Goal: Check status: Check status

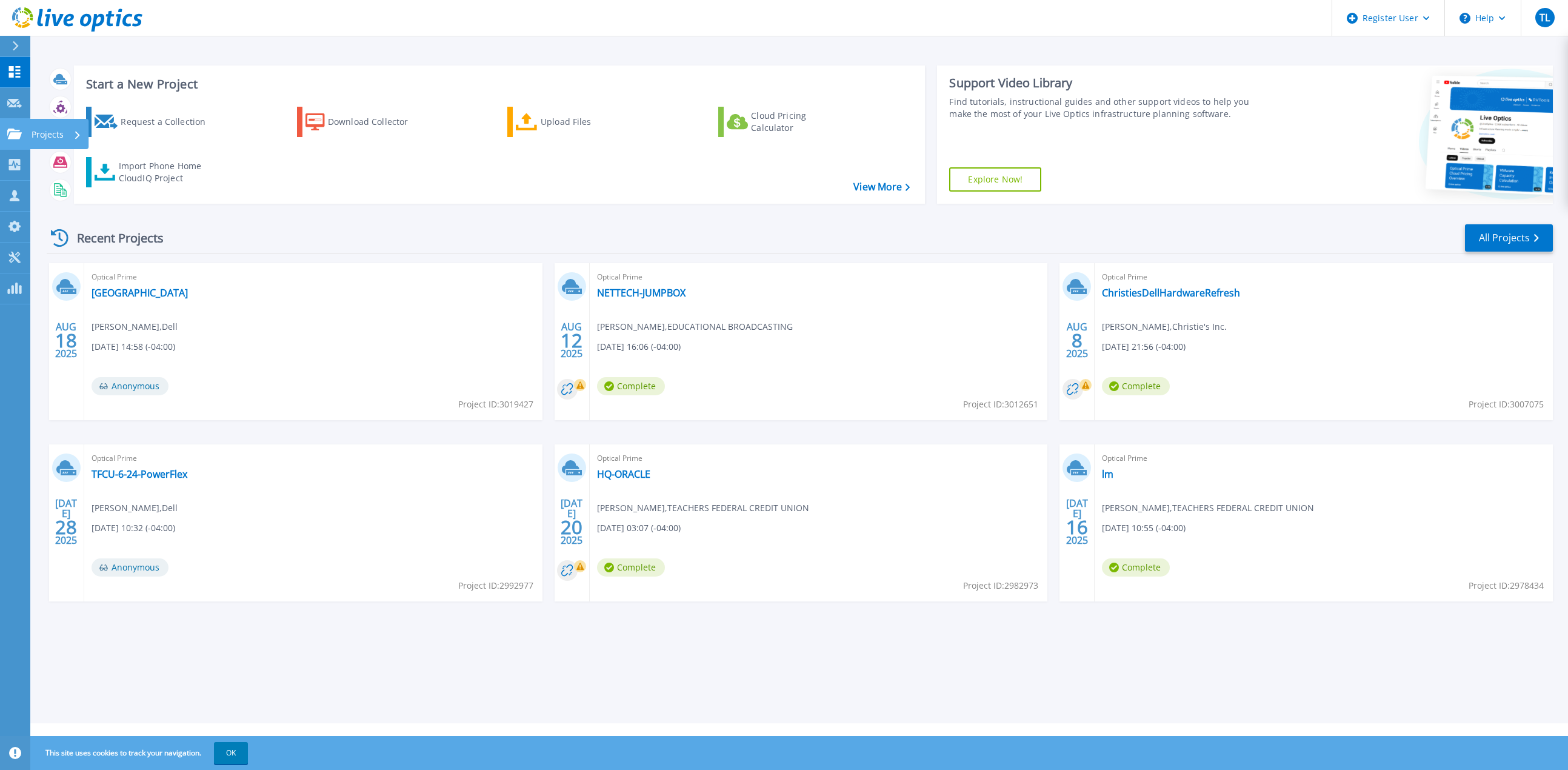
click at [9, 130] on icon at bounding box center [14, 134] width 14 height 10
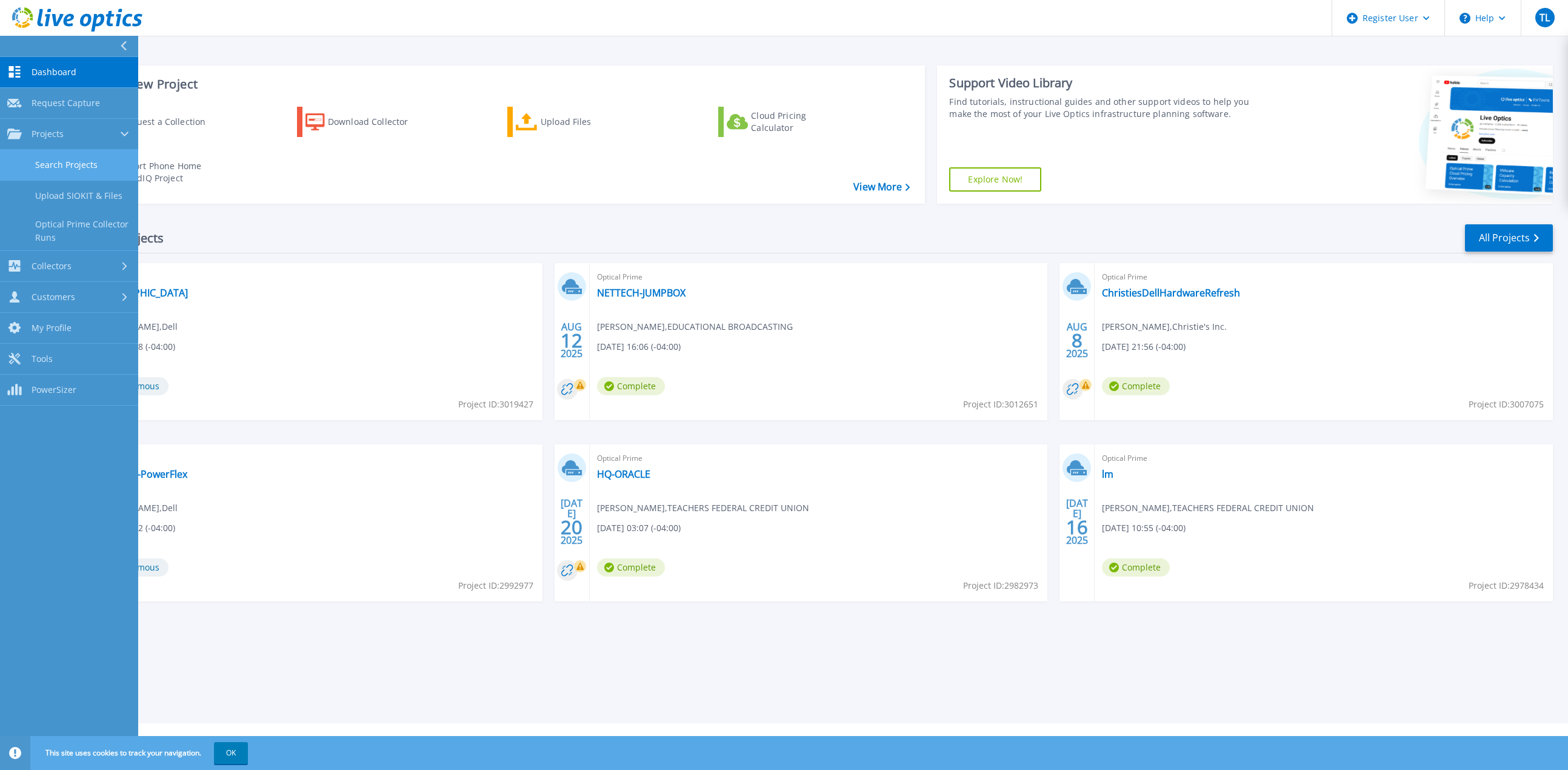
click at [87, 171] on link "Search Projects" at bounding box center [69, 165] width 138 height 31
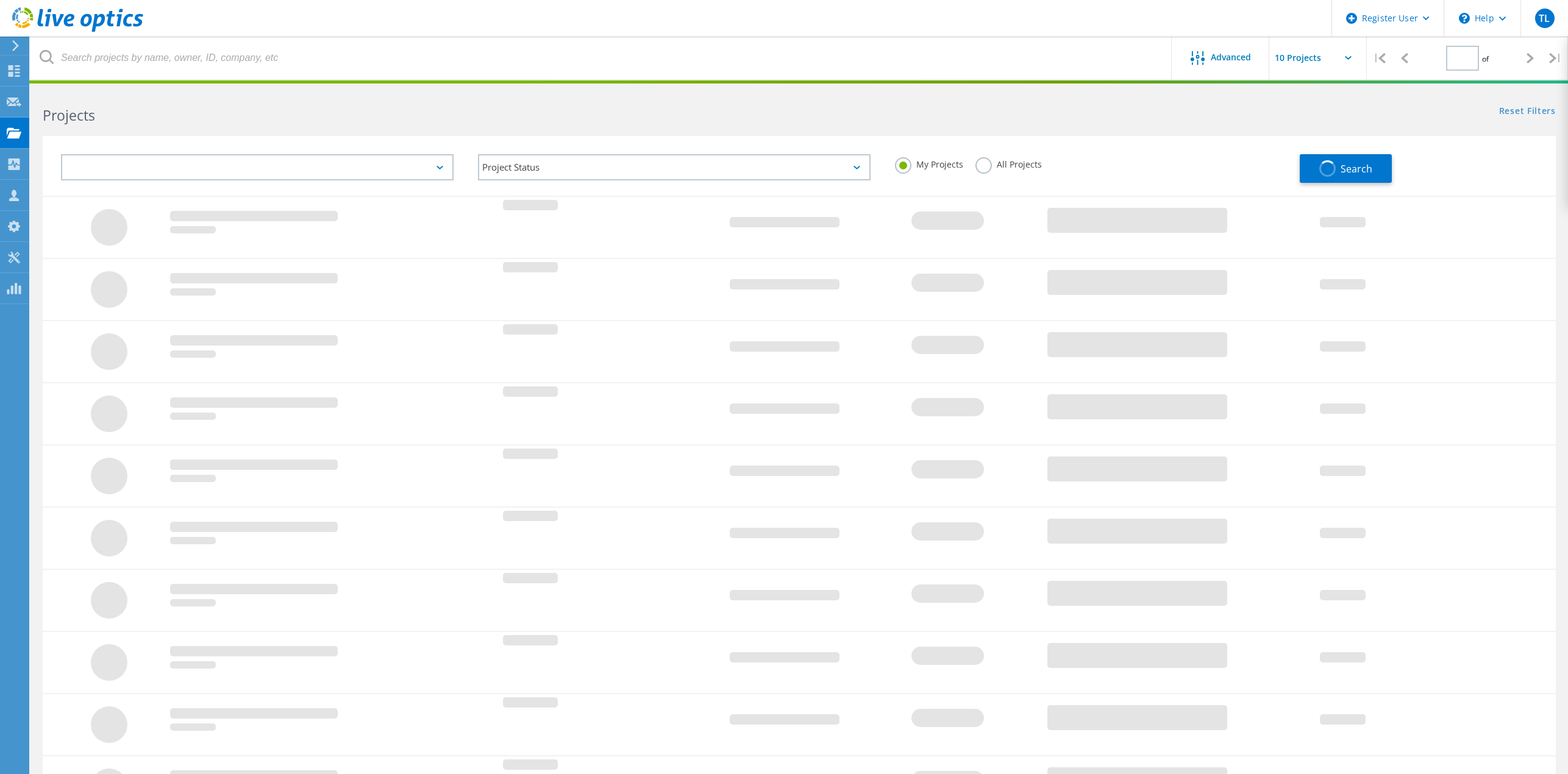
type input "1"
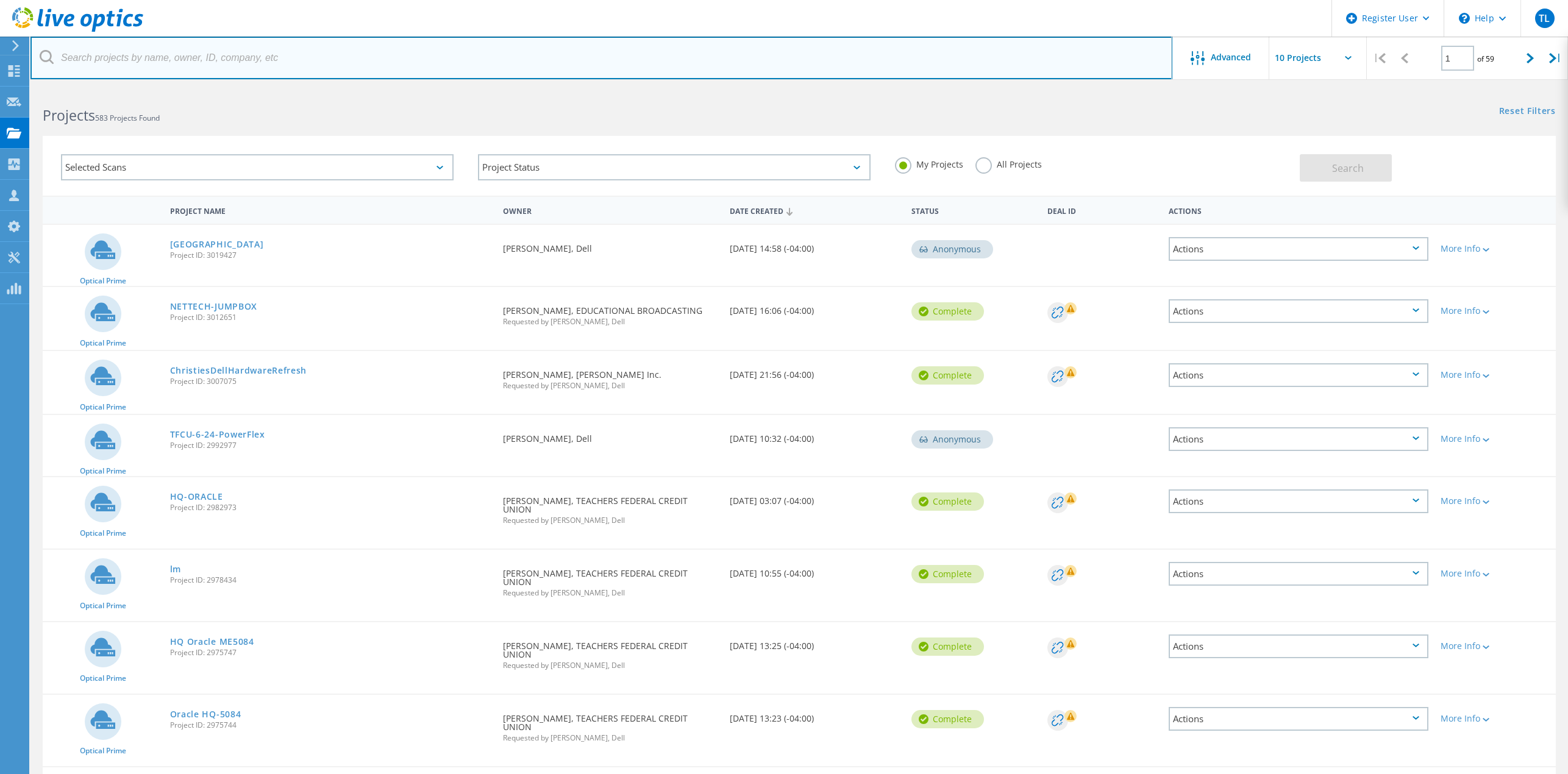
click at [336, 63] on input "text" at bounding box center [601, 57] width 1141 height 43
paste input "2832178"
type input "2832178"
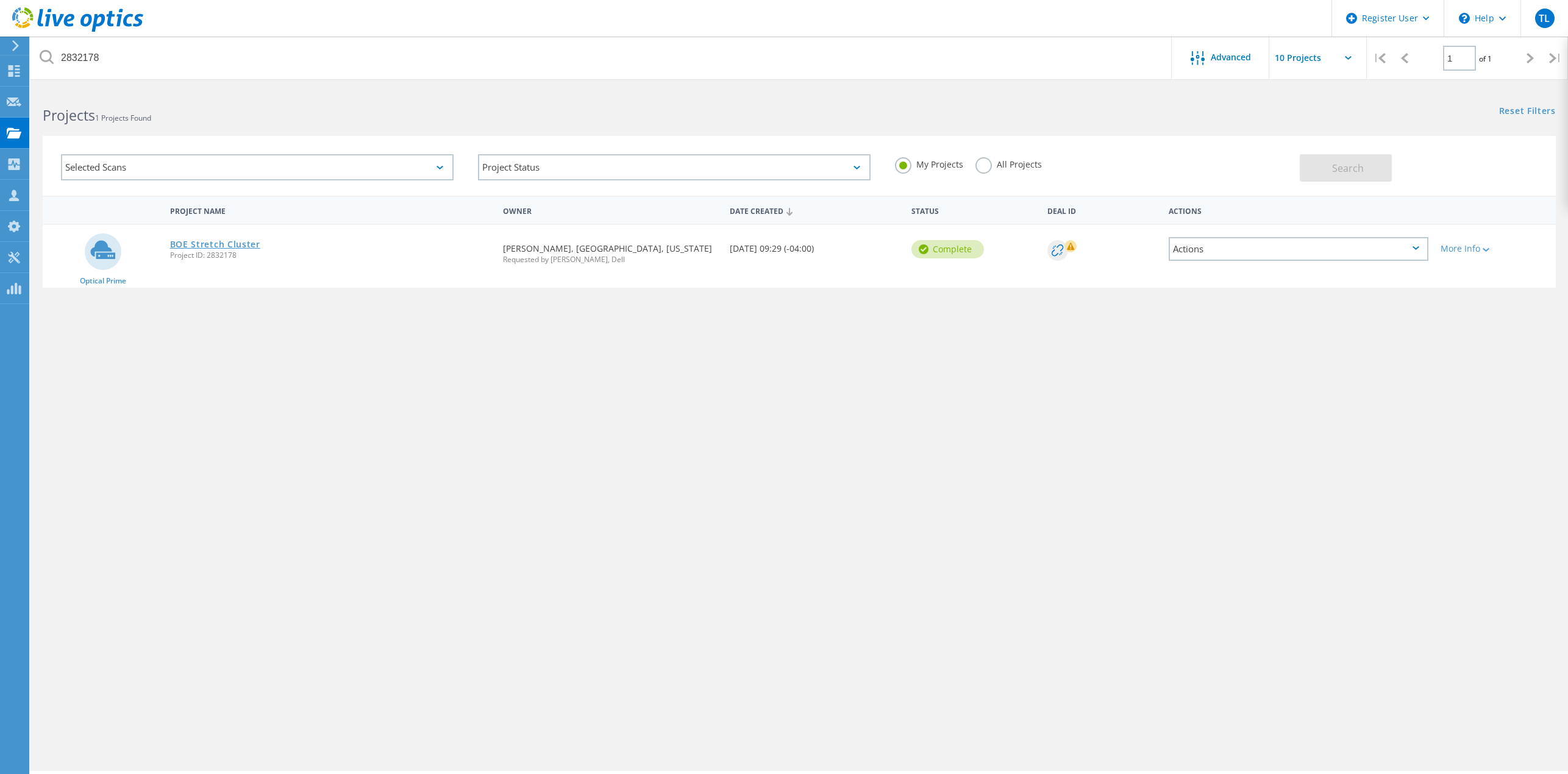
click at [234, 244] on link "BOE Stretch Cluster" at bounding box center [215, 245] width 90 height 9
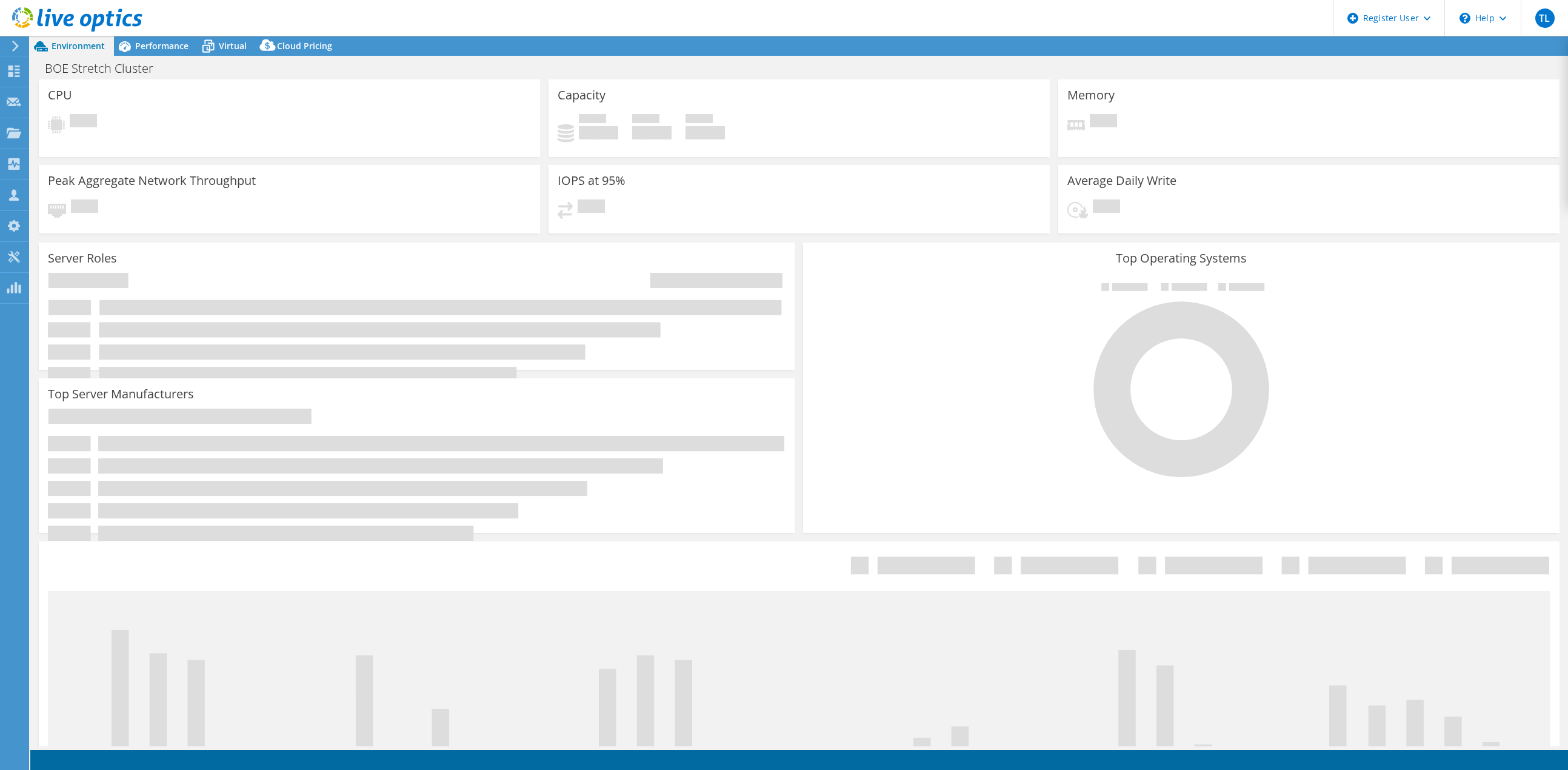
select select "USD"
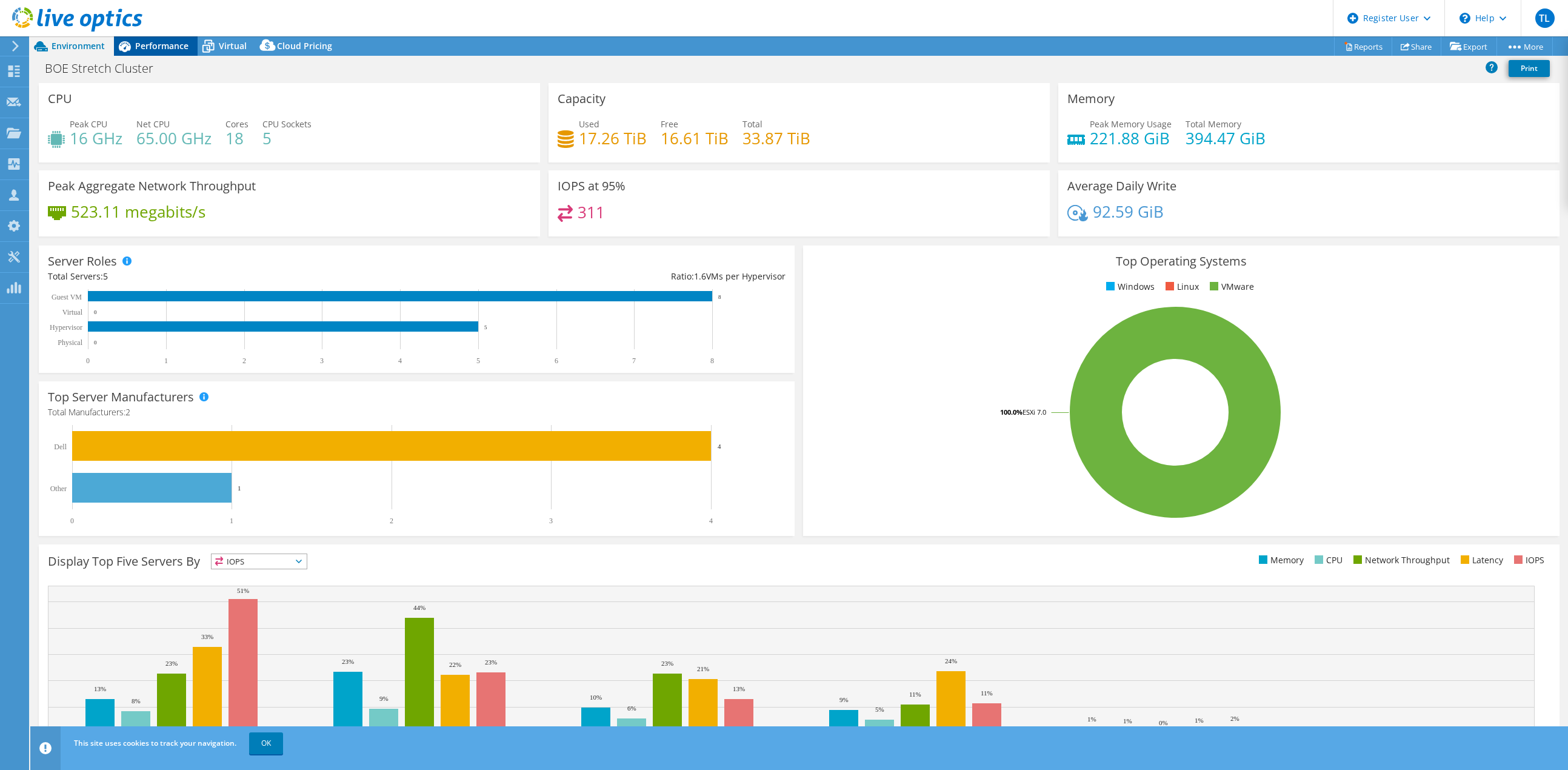
click at [165, 48] on span "Performance" at bounding box center [162, 46] width 53 height 12
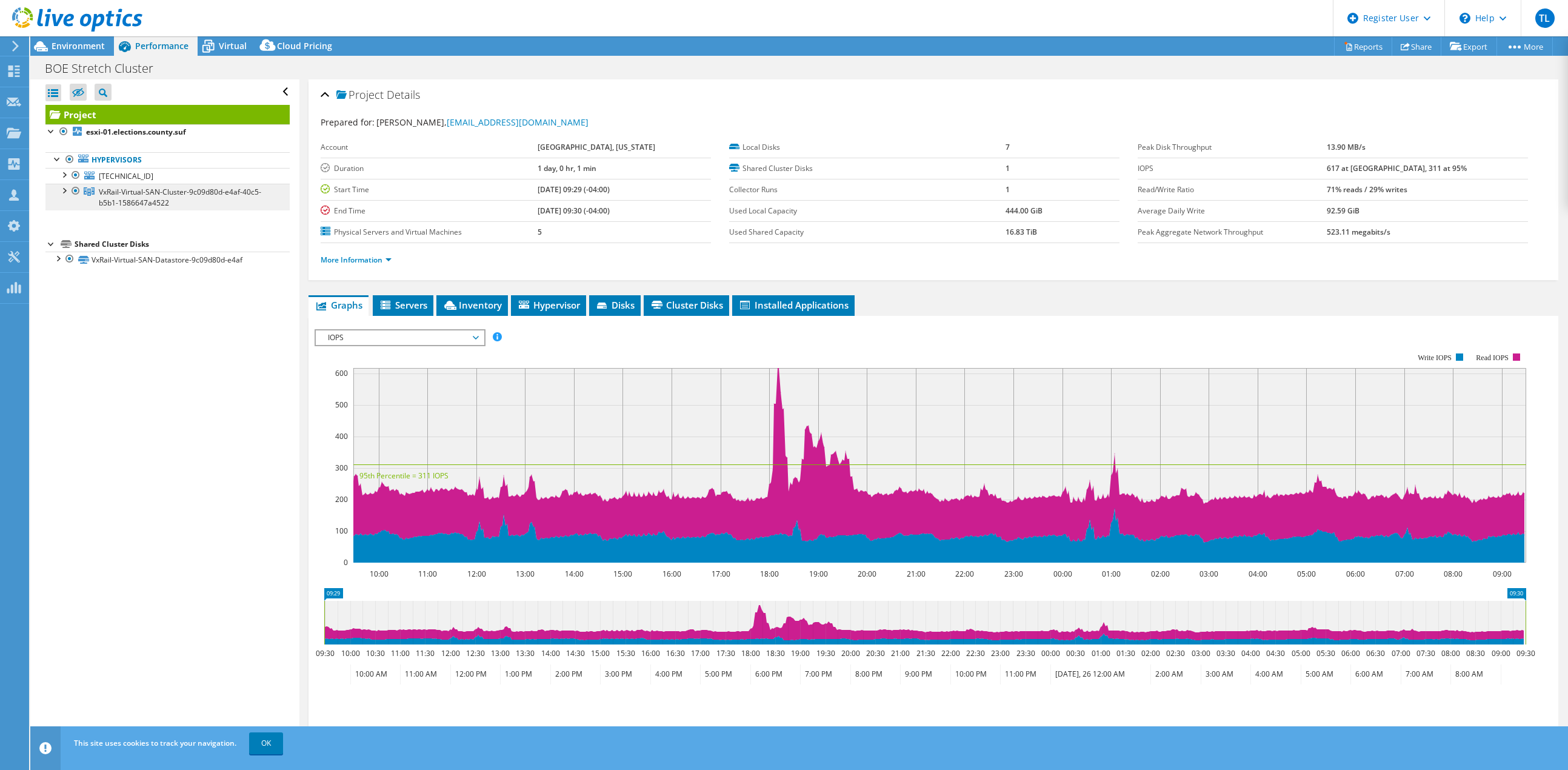
click at [56, 191] on link "VxRail-Virtual-SAN-Cluster-9c09d80d-e4af-40c5-b5b1-1586647a4522" at bounding box center [168, 197] width 244 height 27
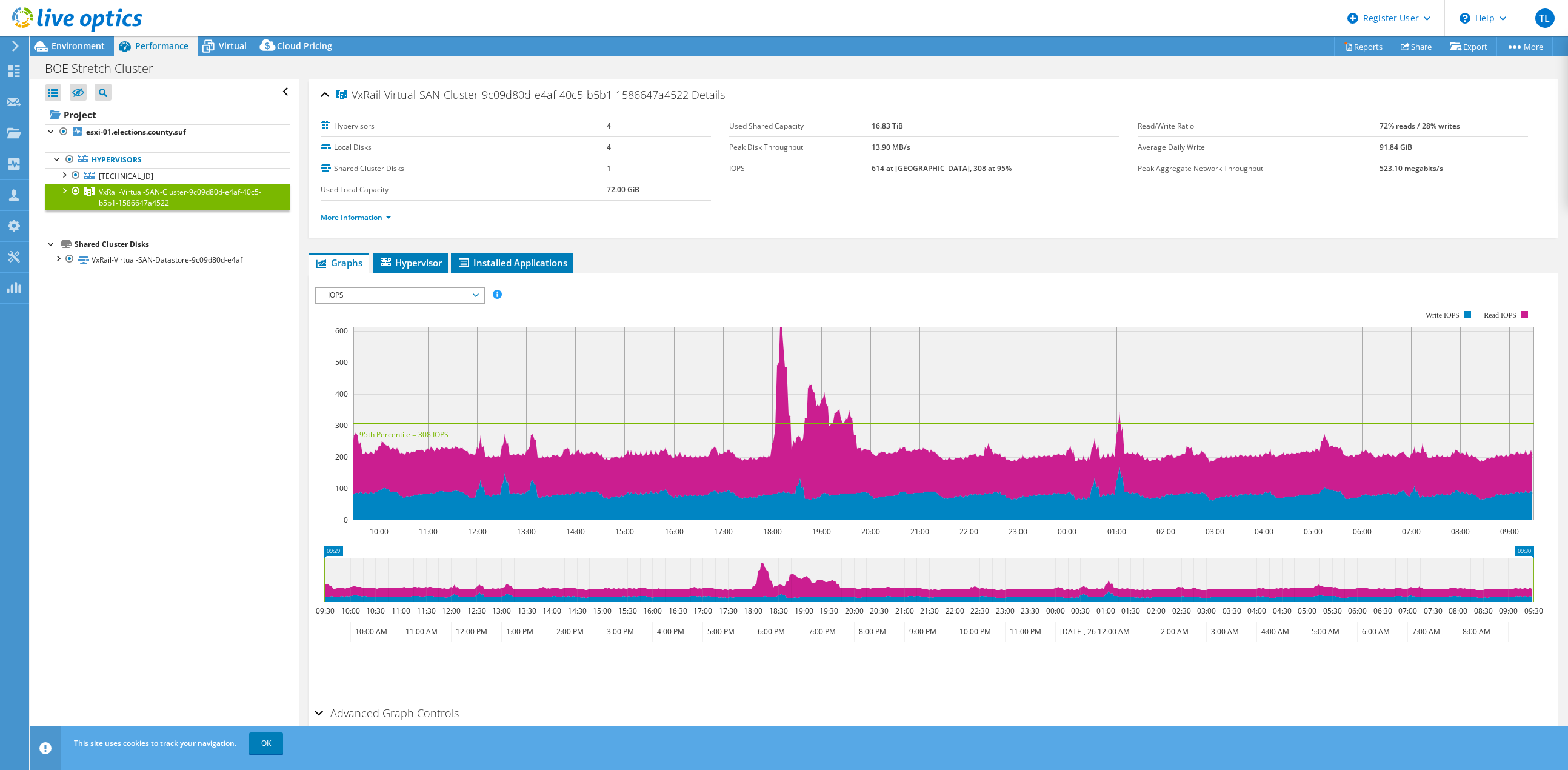
click at [61, 190] on div at bounding box center [64, 189] width 12 height 12
